Goal: Information Seeking & Learning: Learn about a topic

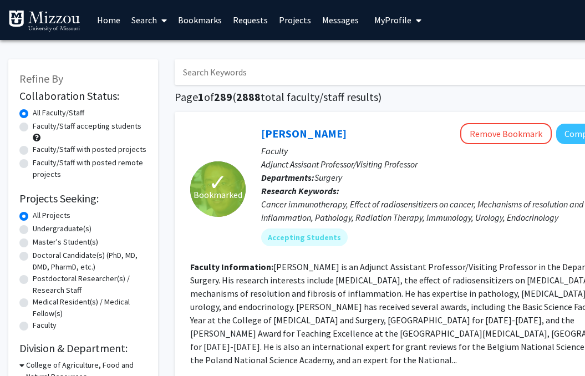
click at [226, 66] on input "Search Keywords" at bounding box center [392, 71] width 435 height 25
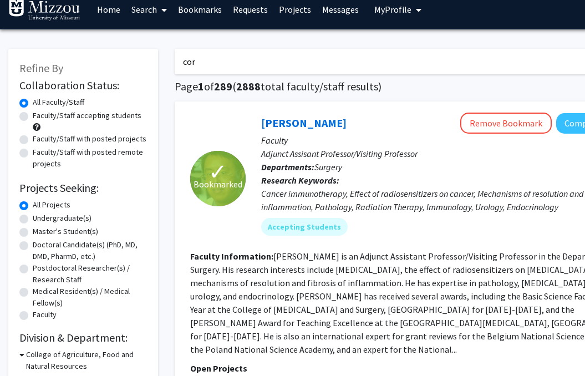
scroll to position [8, 0]
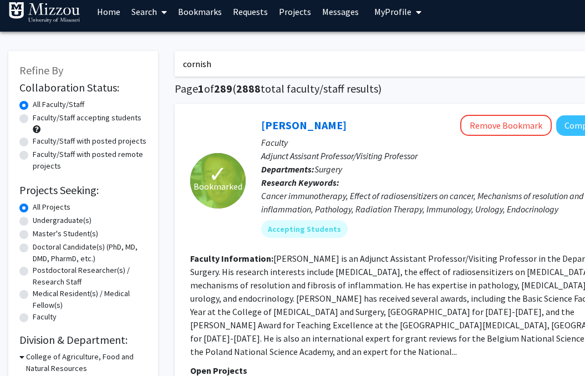
type input "cornish"
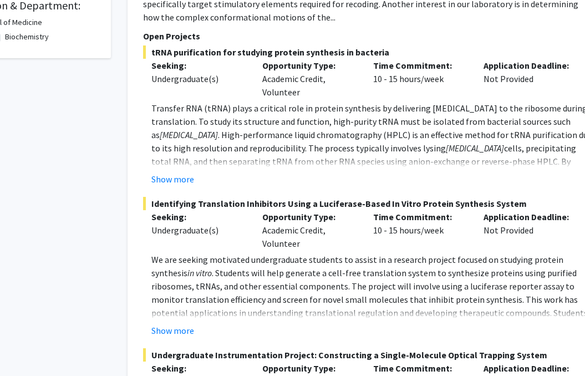
scroll to position [344, 47]
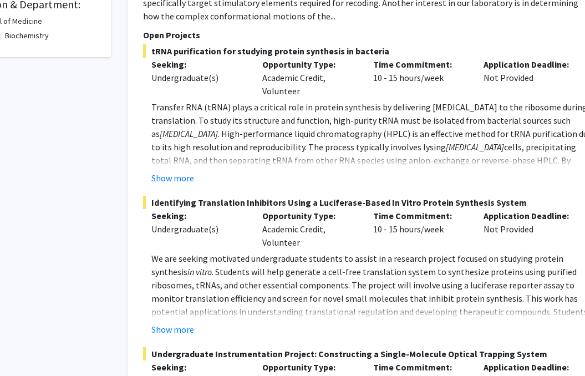
click at [209, 171] on div "Show more" at bounding box center [372, 177] width 443 height 13
click at [187, 171] on button "Show more" at bounding box center [172, 177] width 43 height 13
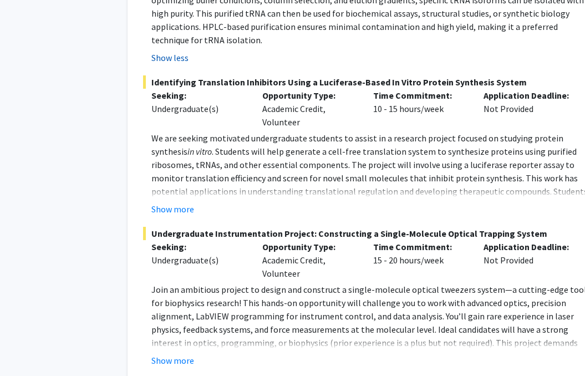
scroll to position [657, 47]
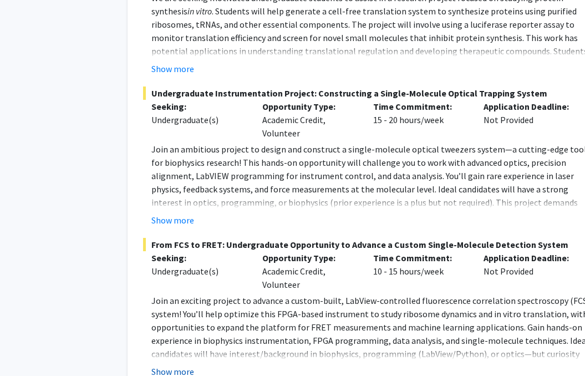
click at [183, 365] on button "Show more" at bounding box center [172, 371] width 43 height 13
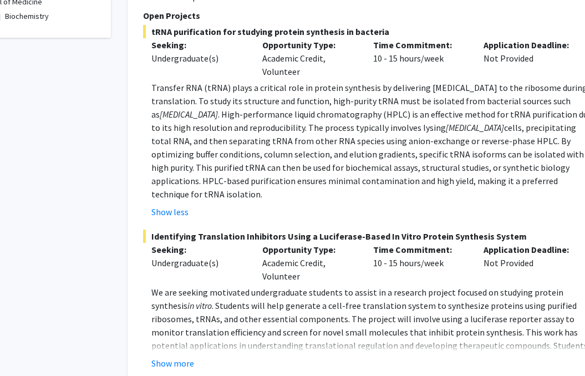
scroll to position [369, 47]
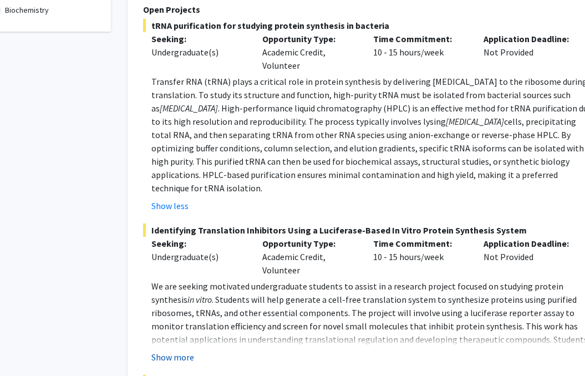
click at [182, 350] on button "Show more" at bounding box center [172, 356] width 43 height 13
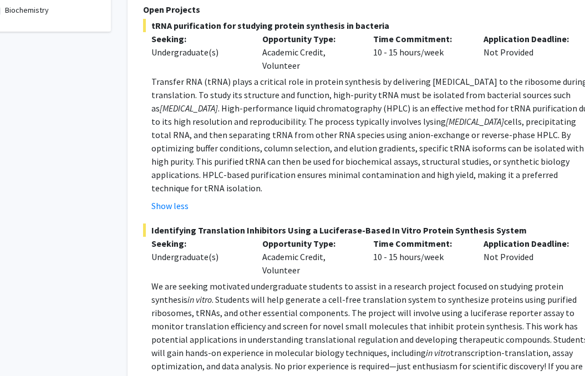
click at [181, 323] on span ". Students will help generate a cell-free translation system to synthesize prot…" at bounding box center [369, 326] width 436 height 64
click at [177, 315] on span ". Students will help generate a cell-free translation system to synthesize prot…" at bounding box center [369, 326] width 436 height 64
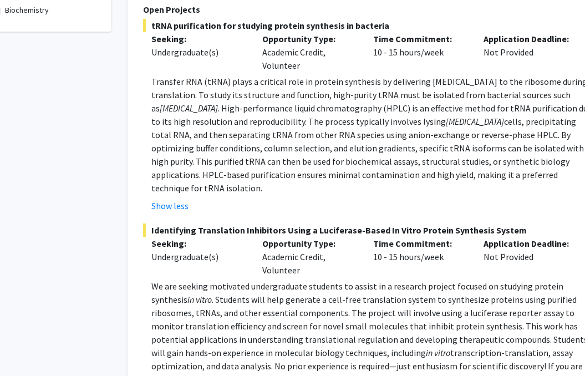
click at [175, 292] on p "We are seeking motivated undergraduate students to assist in a research project…" at bounding box center [372, 339] width 443 height 120
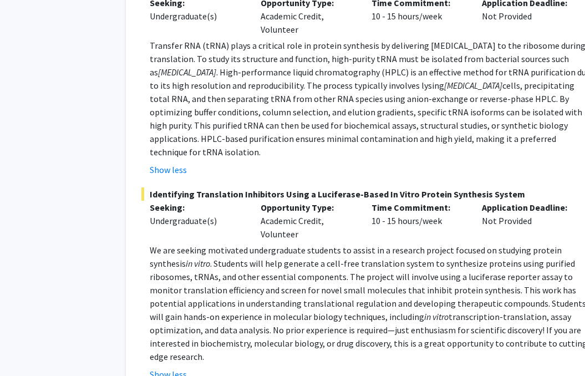
scroll to position [407, 49]
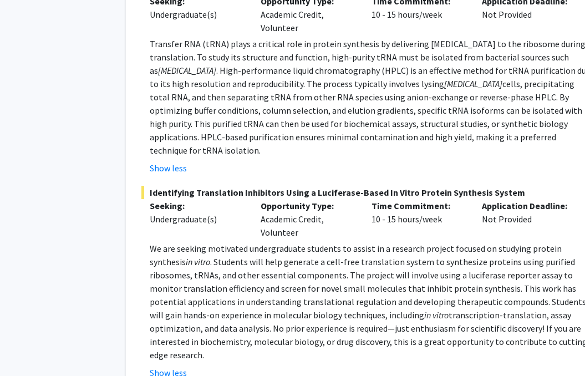
click at [214, 315] on span "transcription-translation, assay optimization, and data analysis. No prior expe…" at bounding box center [370, 334] width 441 height 51
click at [213, 315] on span "transcription-translation, assay optimization, and data analysis. No prior expe…" at bounding box center [370, 334] width 441 height 51
click at [234, 256] on span ". Students will help generate a cell-free translation system to synthesize prot…" at bounding box center [368, 288] width 436 height 64
click at [228, 256] on span ". Students will help generate a cell-free translation system to synthesize prot…" at bounding box center [368, 288] width 436 height 64
